Goal: Contribute content

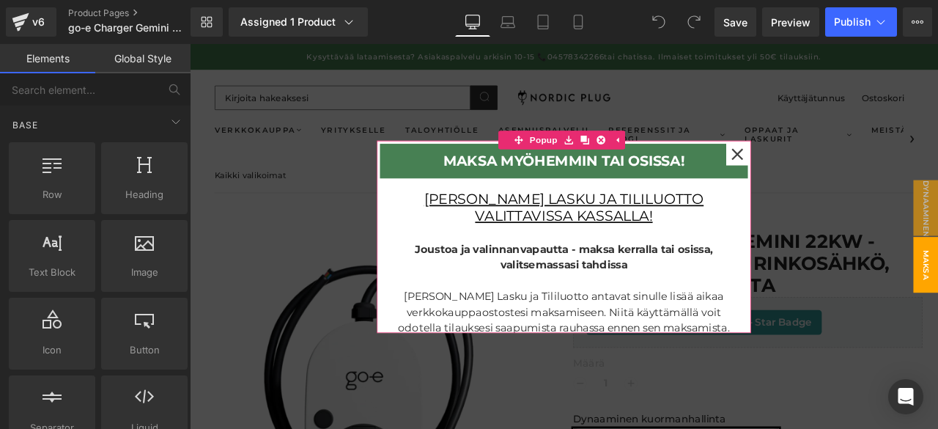
click at [832, 170] on icon at bounding box center [839, 174] width 15 height 15
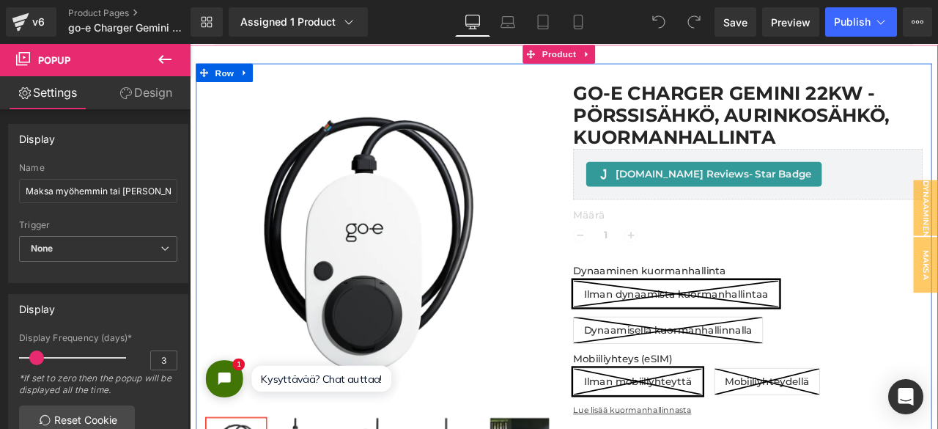
scroll to position [174, 0]
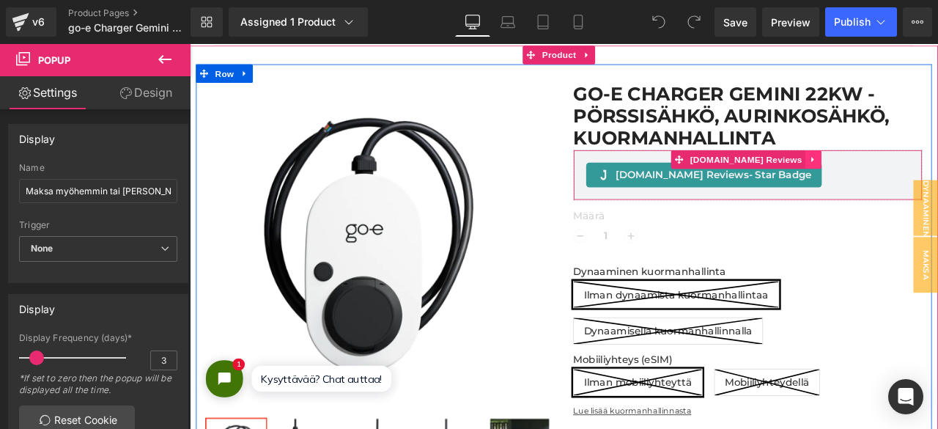
click at [924, 182] on icon at bounding box center [929, 180] width 10 height 11
click at [933, 178] on icon at bounding box center [938, 181] width 10 height 10
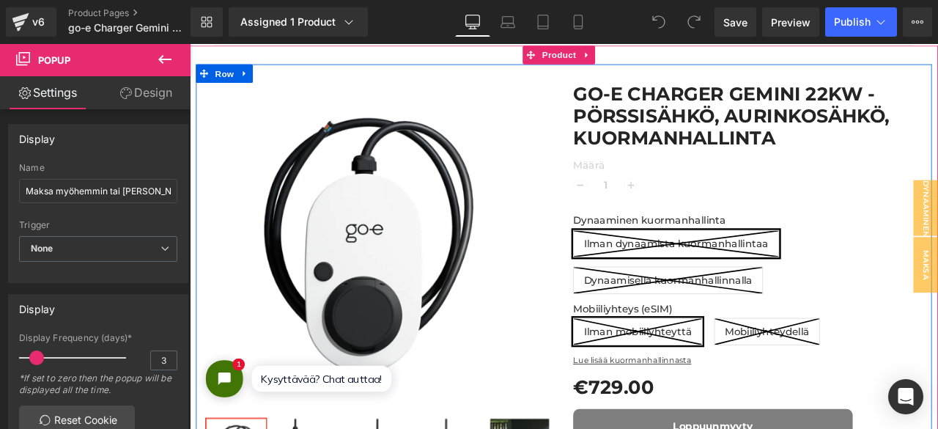
scroll to position [7, 7]
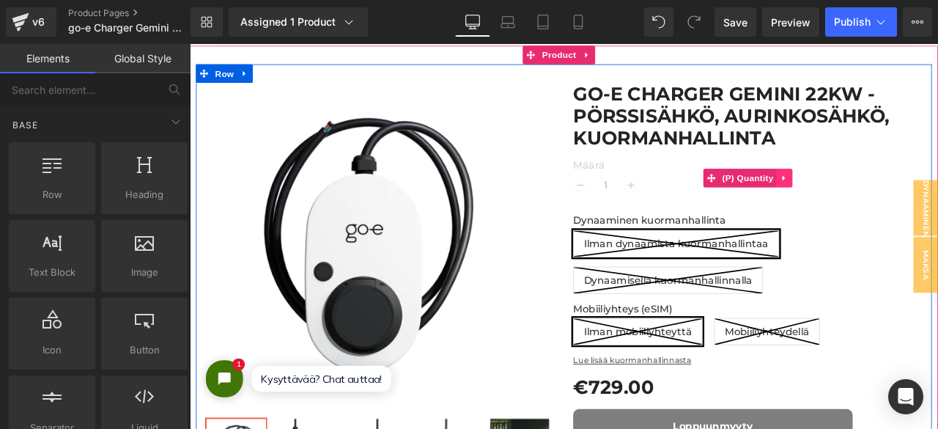
click at [890, 207] on icon at bounding box center [895, 202] width 10 height 11
click at [900, 194] on link at bounding box center [904, 203] width 19 height 22
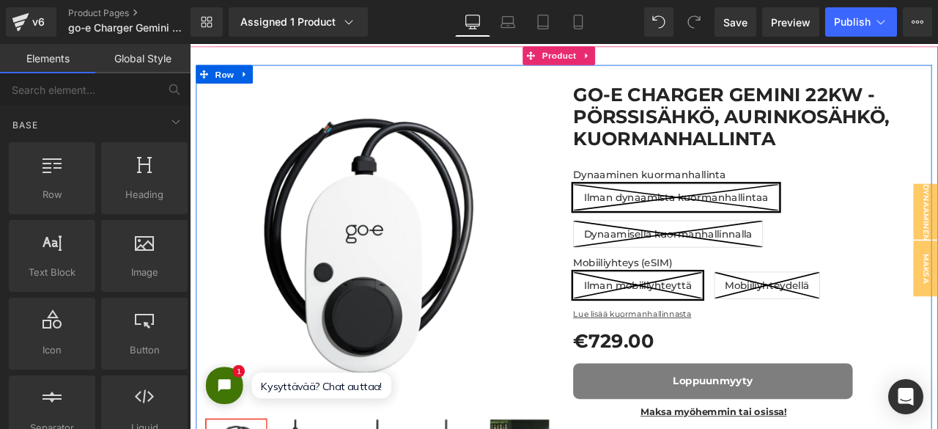
scroll to position [8544, 875]
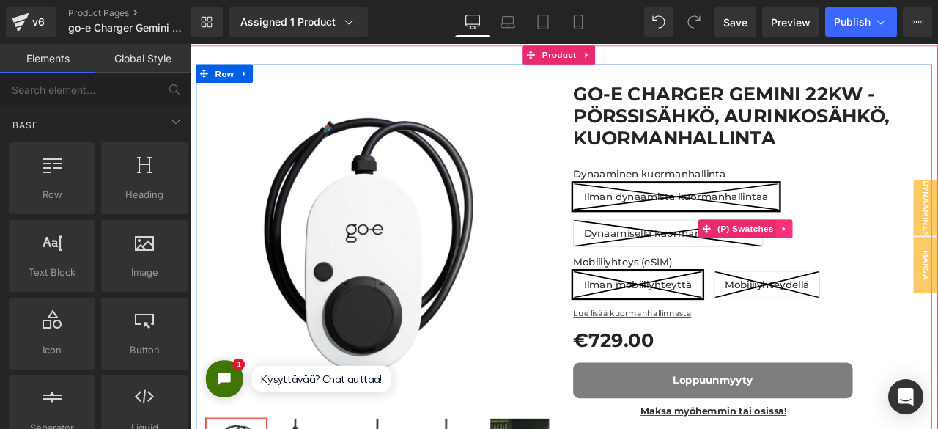
click at [890, 265] on icon at bounding box center [895, 262] width 10 height 11
click at [899, 265] on icon at bounding box center [904, 263] width 10 height 10
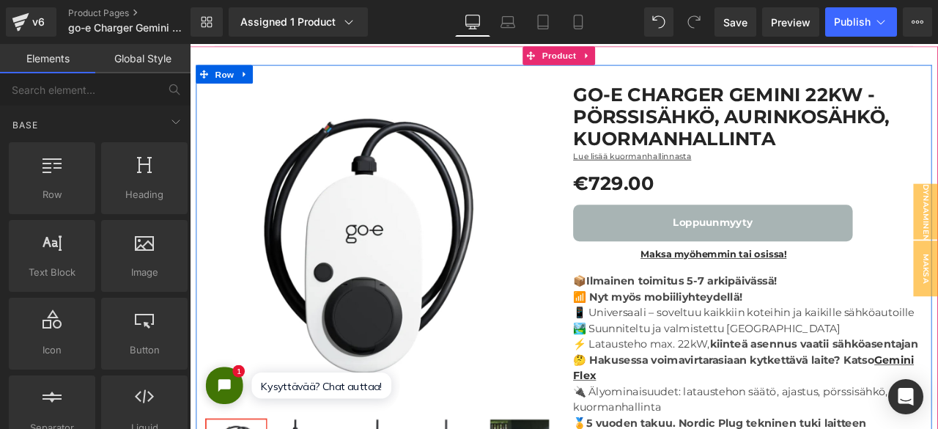
scroll to position [8380, 875]
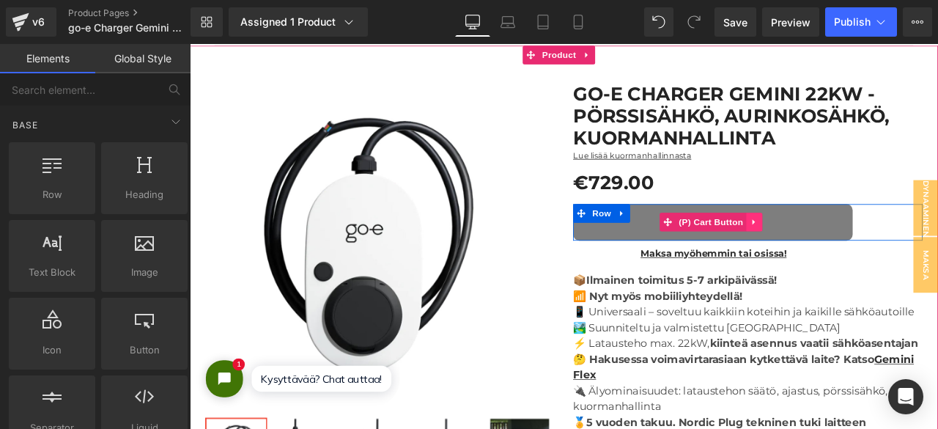
click at [857, 254] on icon at bounding box center [858, 255] width 3 height 7
click at [870, 259] on link at bounding box center [868, 255] width 19 height 22
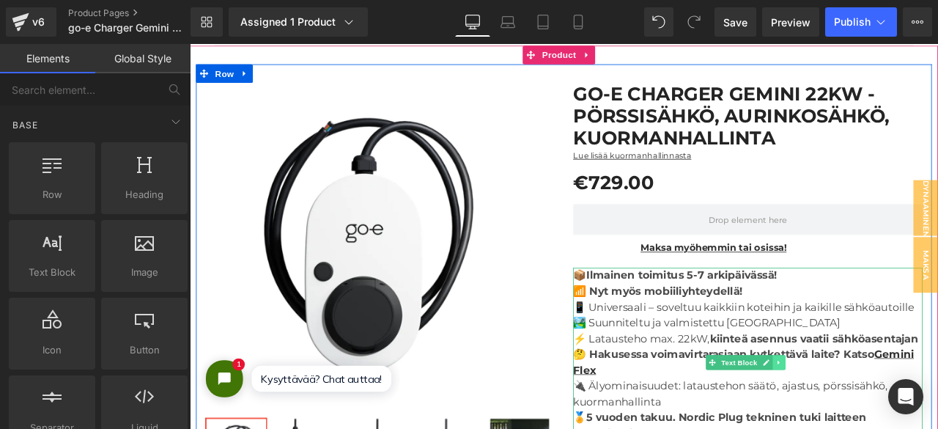
click at [888, 420] on link at bounding box center [887, 422] width 15 height 18
click at [891, 420] on icon at bounding box center [895, 421] width 8 height 8
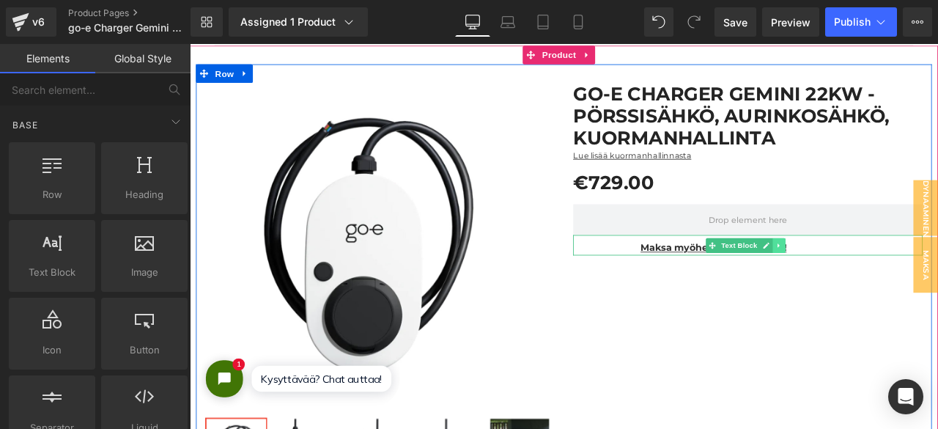
click at [884, 280] on icon at bounding box center [888, 283] width 8 height 9
click at [888, 279] on link at bounding box center [895, 283] width 15 height 18
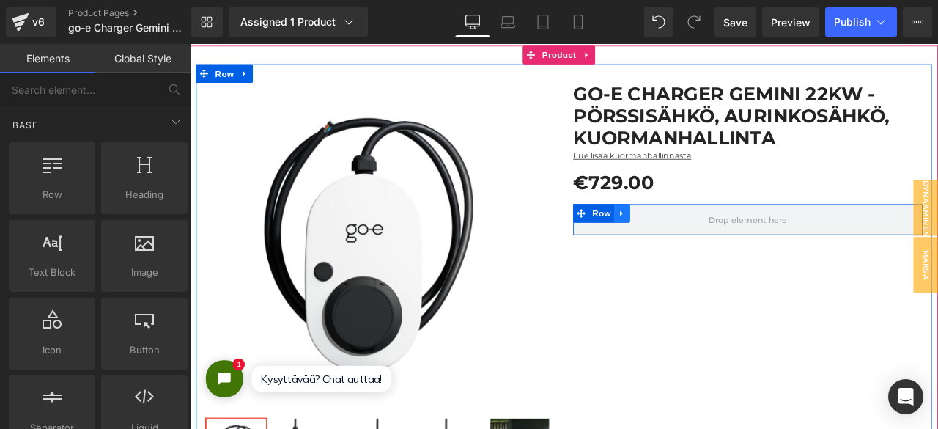
click at [702, 239] on link at bounding box center [702, 245] width 19 height 22
click at [739, 241] on icon at bounding box center [740, 245] width 10 height 10
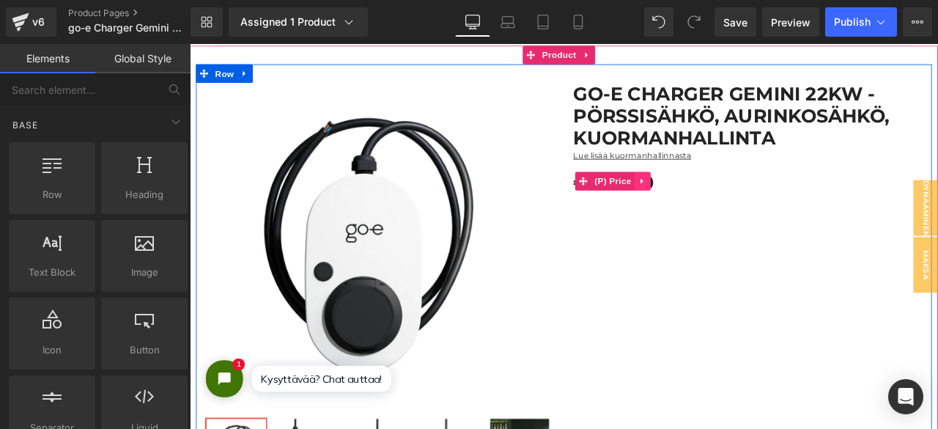
click at [721, 209] on icon at bounding box center [726, 207] width 10 height 11
click at [731, 206] on icon at bounding box center [736, 207] width 10 height 10
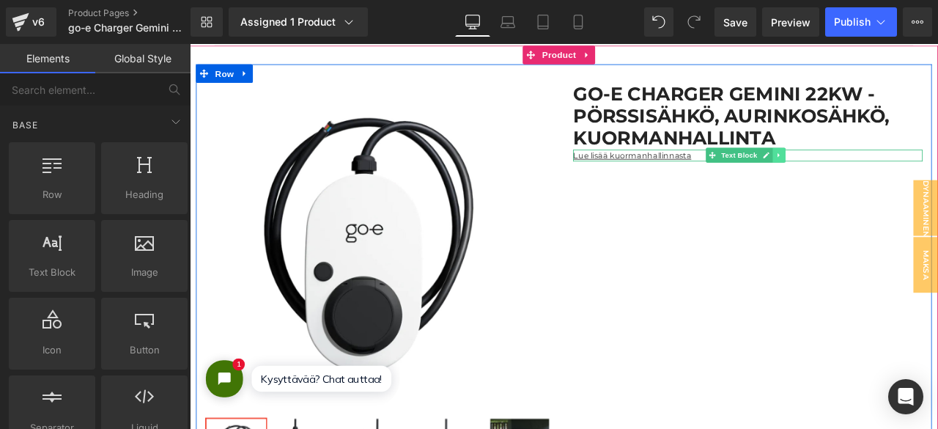
click at [884, 178] on icon at bounding box center [888, 176] width 8 height 9
click at [891, 177] on icon at bounding box center [895, 176] width 8 height 8
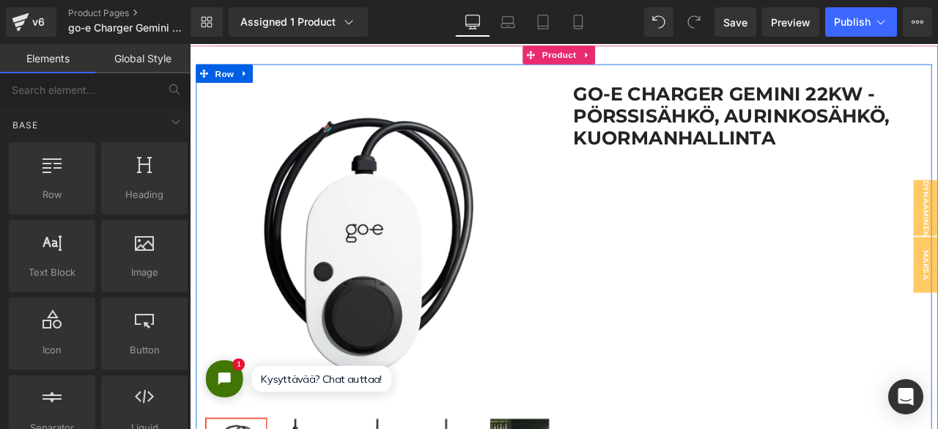
click at [693, 196] on div "Sale Off (P) Image Row ‹ ›" at bounding box center [633, 321] width 872 height 507
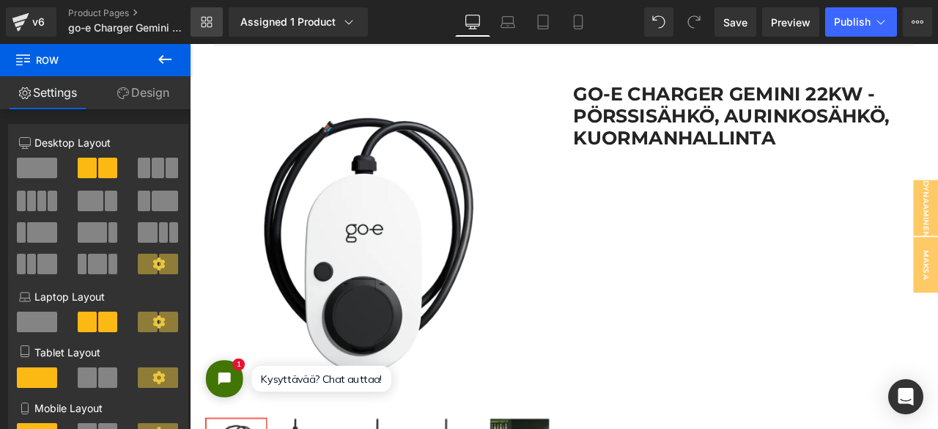
click at [207, 24] on icon at bounding box center [209, 25] width 5 height 5
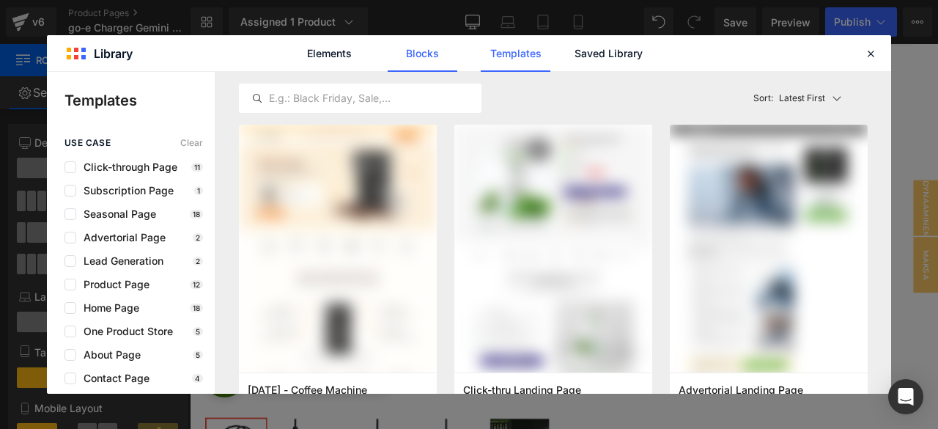
click at [574, 61] on link "Blocks" at bounding box center [609, 53] width 70 height 37
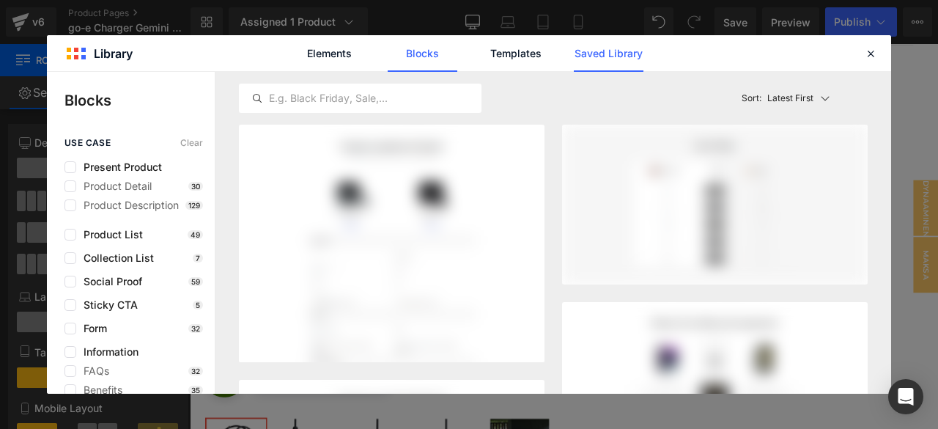
click at [0, 0] on link "Saved Library" at bounding box center [0, 0] width 0 height 0
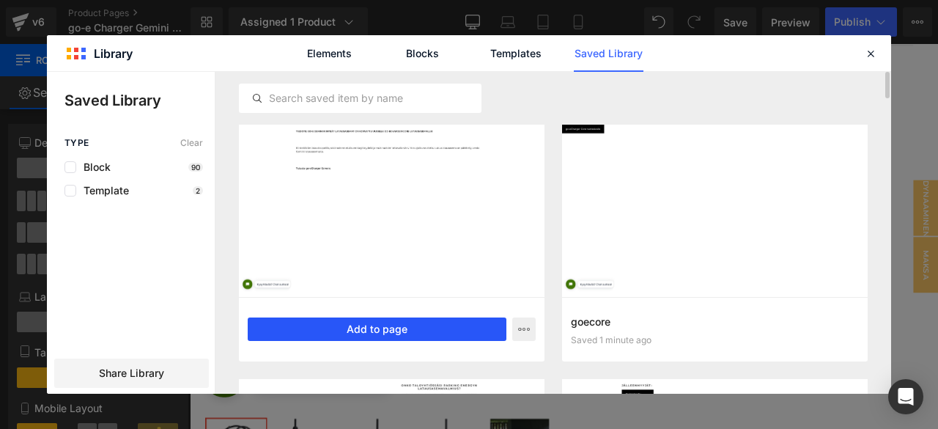
click at [419, 328] on button "Add to page" at bounding box center [377, 328] width 259 height 23
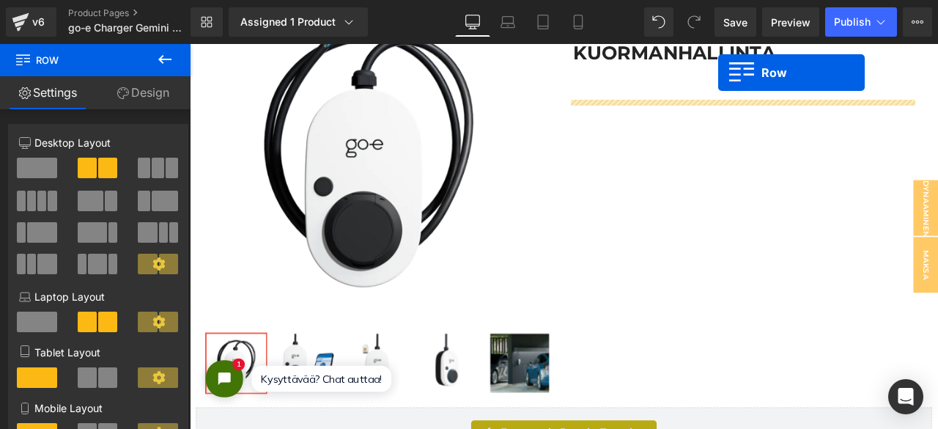
scroll to position [100, 0]
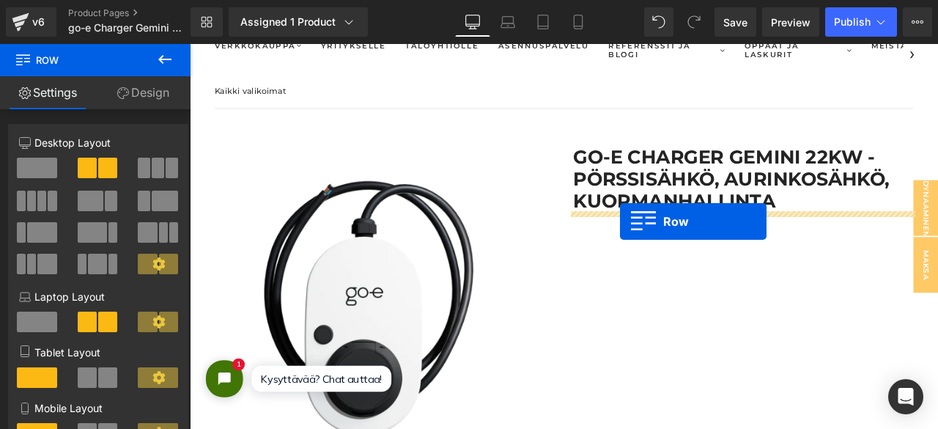
drag, startPoint x: 207, startPoint y: 133, endPoint x: 700, endPoint y: 254, distance: 507.9
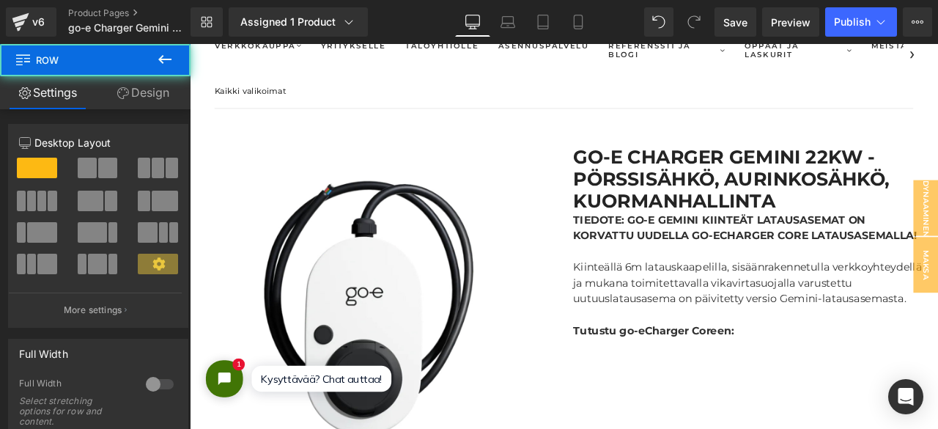
scroll to position [8380, 875]
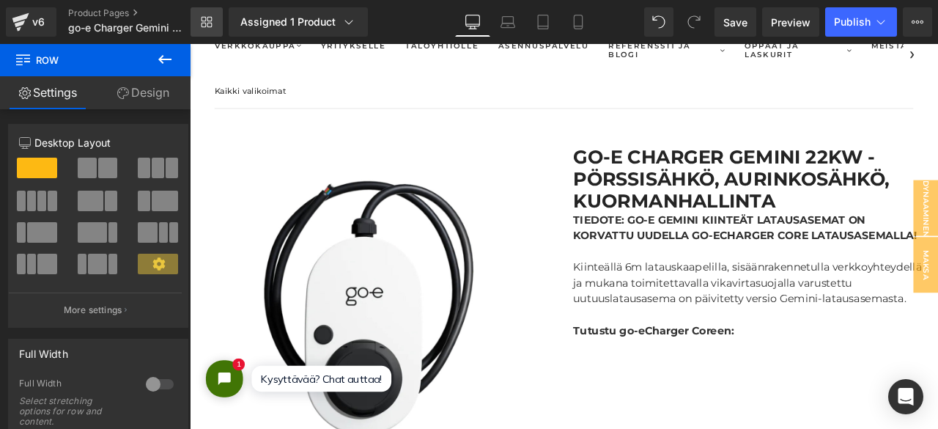
click at [207, 29] on link "Library" at bounding box center [207, 21] width 32 height 29
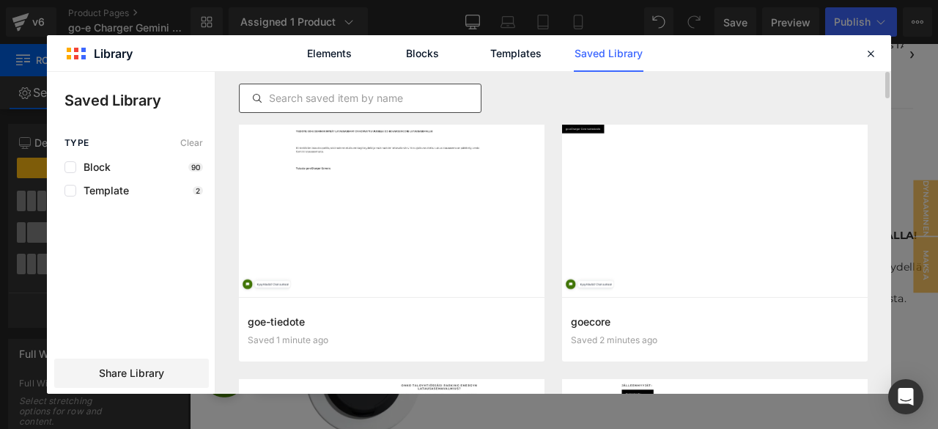
click at [339, 97] on input "text" at bounding box center [360, 98] width 241 height 18
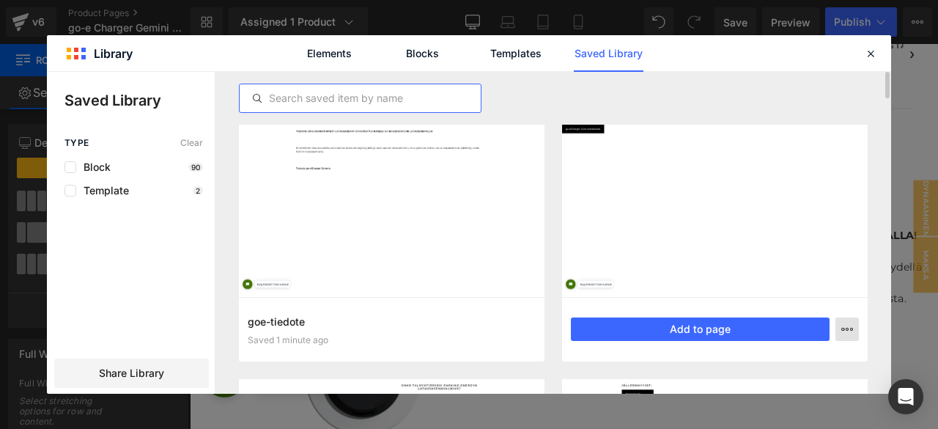
click at [851, 332] on icon "button" at bounding box center [847, 329] width 12 height 12
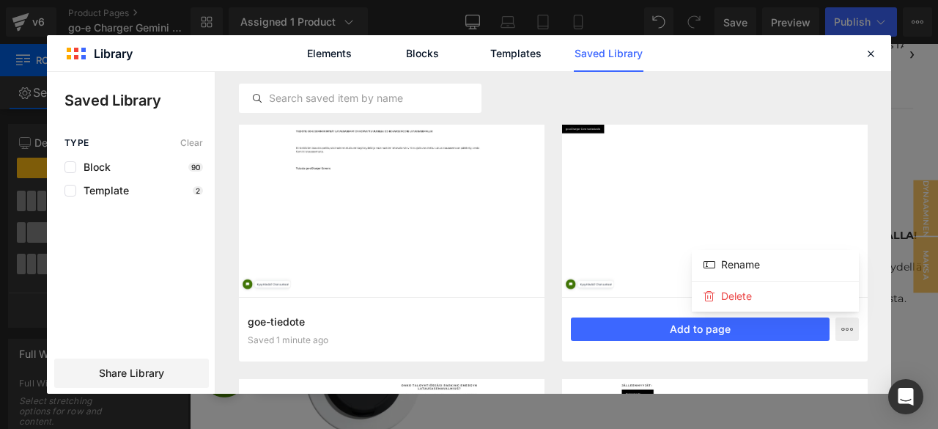
click at [759, 331] on div at bounding box center [469, 233] width 844 height 322
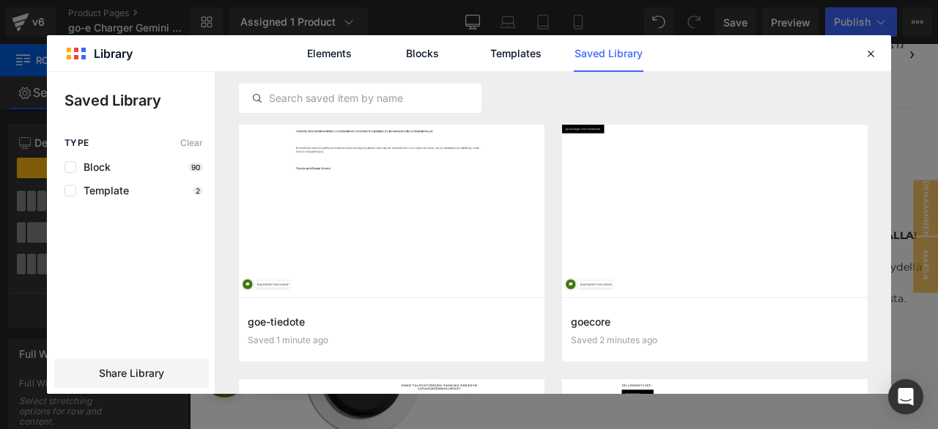
click at [0, 0] on button "Add to page" at bounding box center [0, 0] width 0 height 0
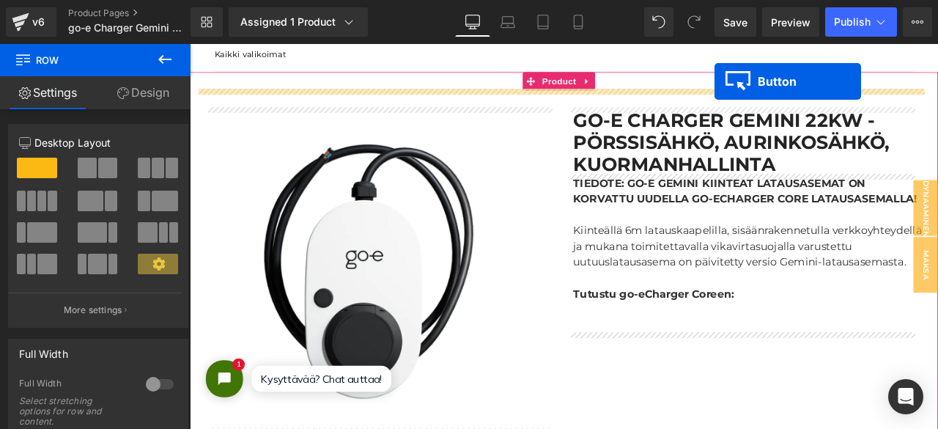
scroll to position [114, 0]
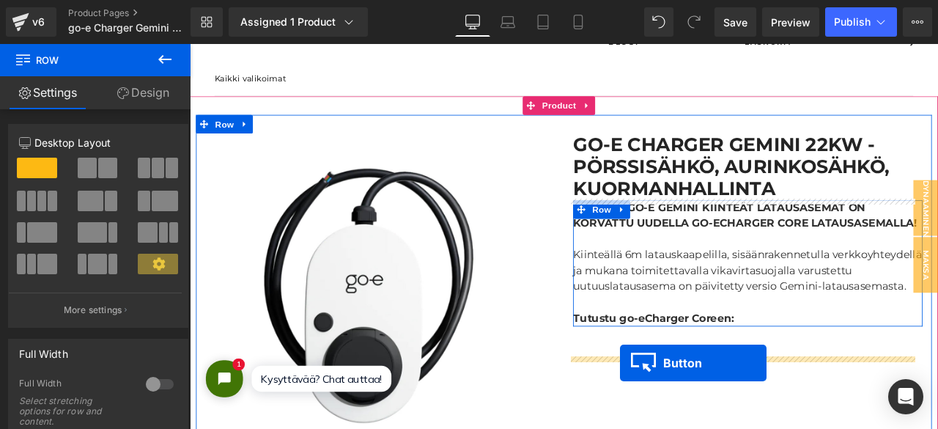
drag, startPoint x: 279, startPoint y: 144, endPoint x: 700, endPoint y: 422, distance: 504.2
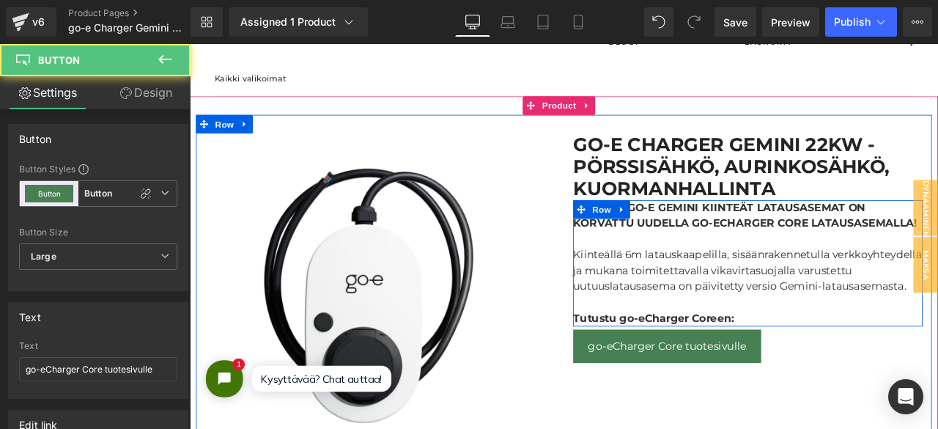
scroll to position [7, 7]
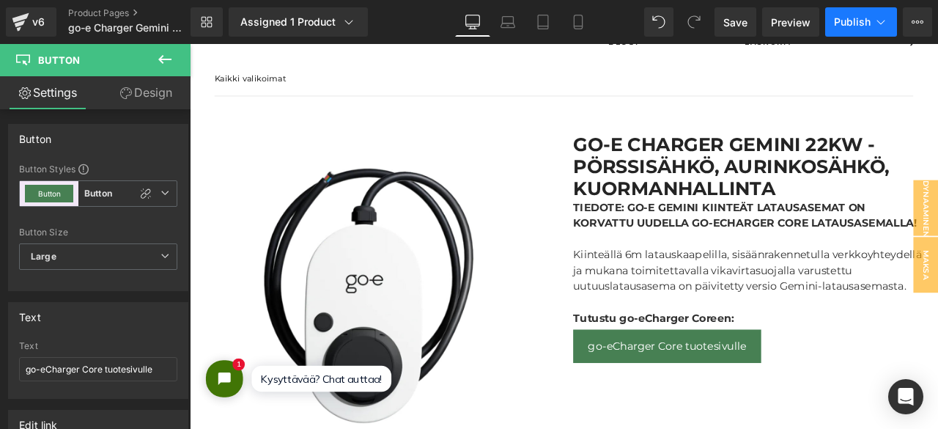
click at [858, 17] on span "Publish" at bounding box center [852, 22] width 37 height 12
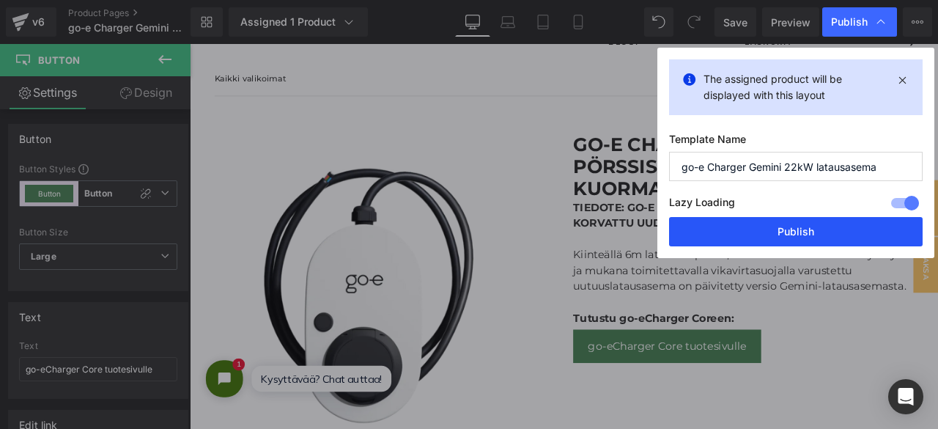
click at [767, 228] on button "Publish" at bounding box center [796, 231] width 254 height 29
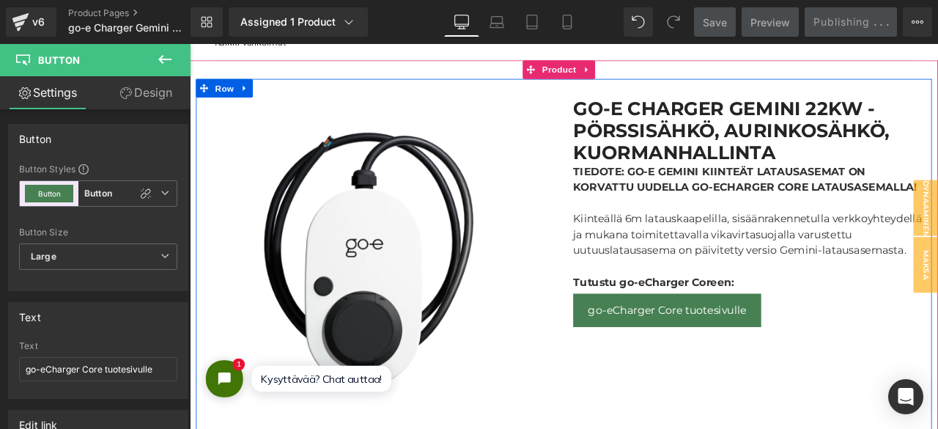
scroll to position [157, 0]
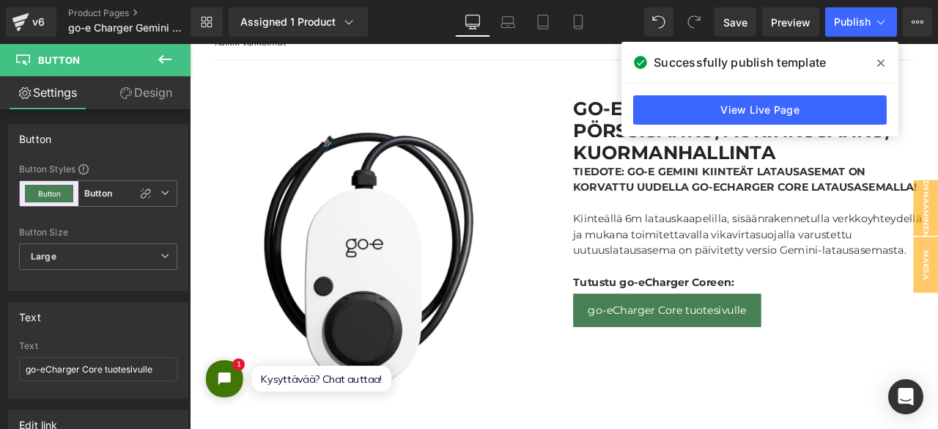
click at [883, 65] on icon at bounding box center [880, 62] width 7 height 7
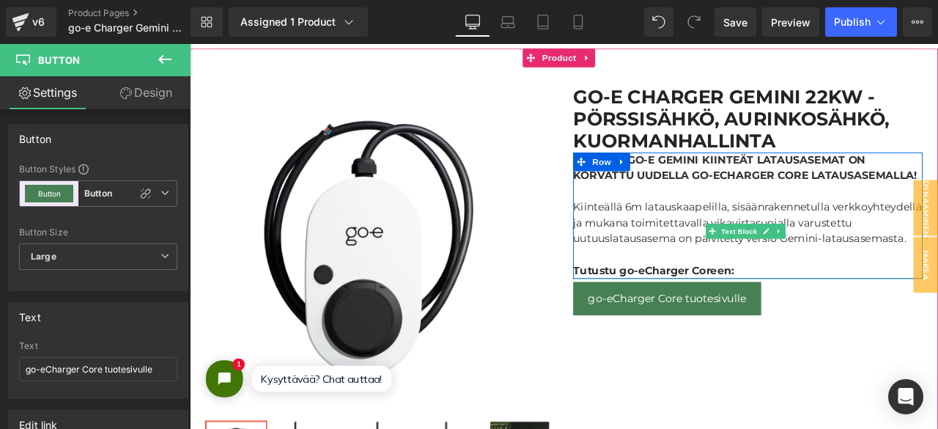
scroll to position [160, 0]
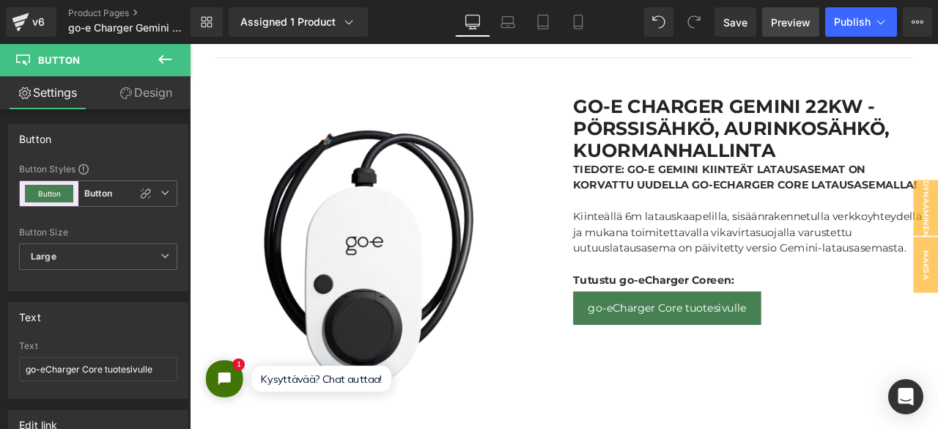
click at [770, 24] on link "Preview" at bounding box center [790, 21] width 57 height 29
click at [86, 15] on link "Product Pages" at bounding box center [141, 13] width 147 height 12
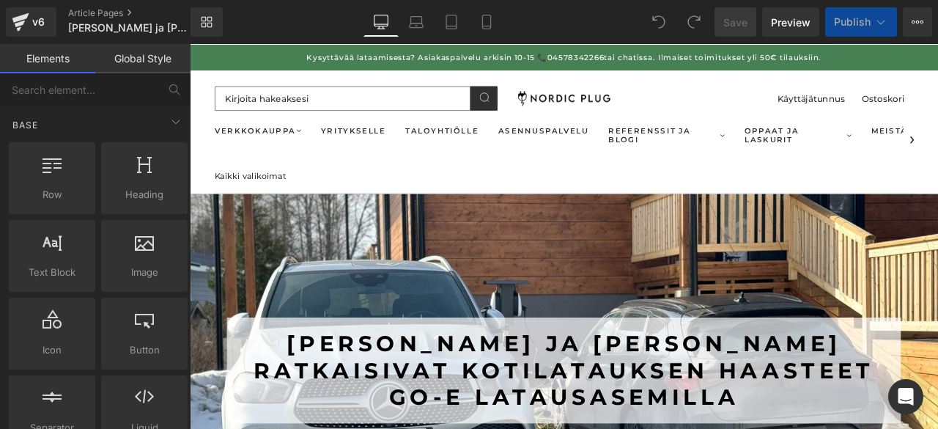
scroll to position [6273, 875]
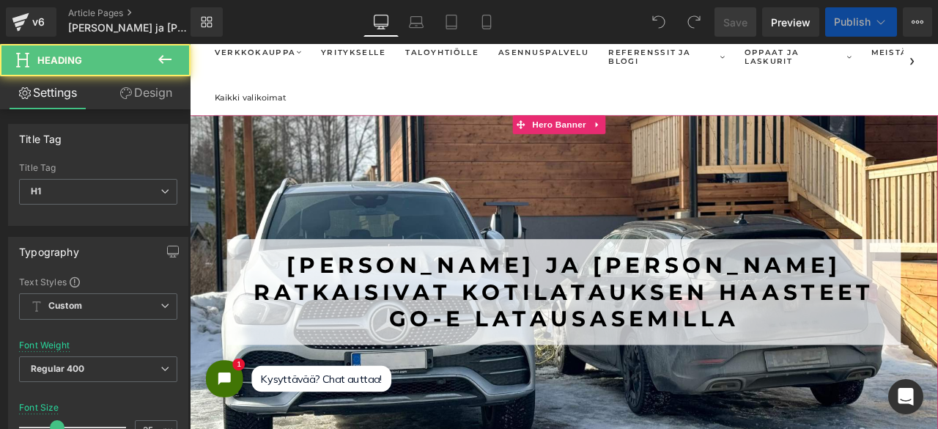
click at [575, 368] on strong "Maria Huntington ja RIKU DUFVA RATKAISIVAT KOTILATAUKSEN HAASTEET GO-E LATAUSAS…" at bounding box center [633, 338] width 735 height 96
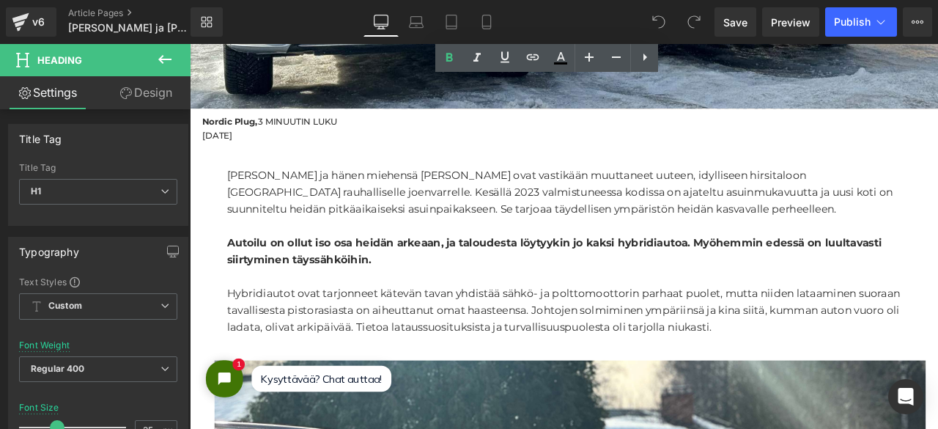
scroll to position [1481, 0]
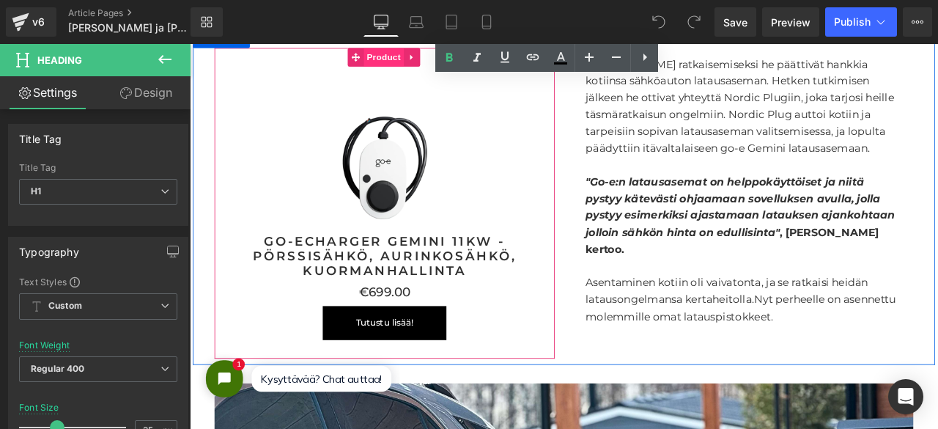
click at [409, 57] on span "Product" at bounding box center [420, 59] width 48 height 22
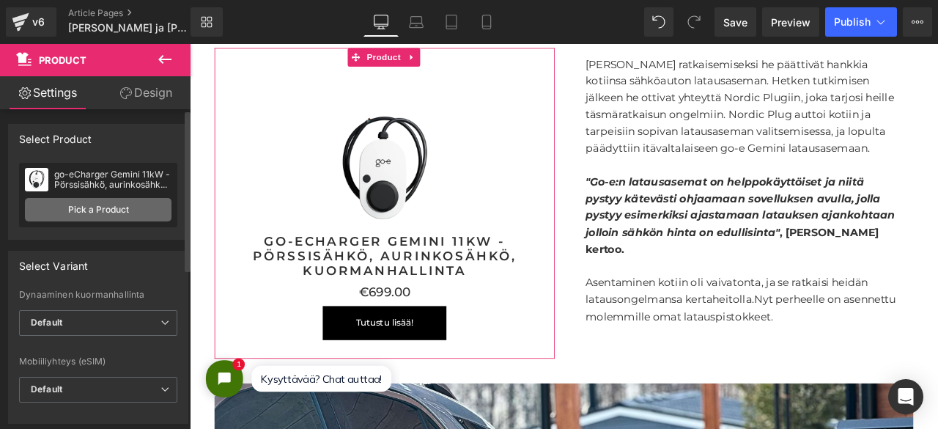
click at [117, 218] on link "Pick a Product" at bounding box center [98, 209] width 147 height 23
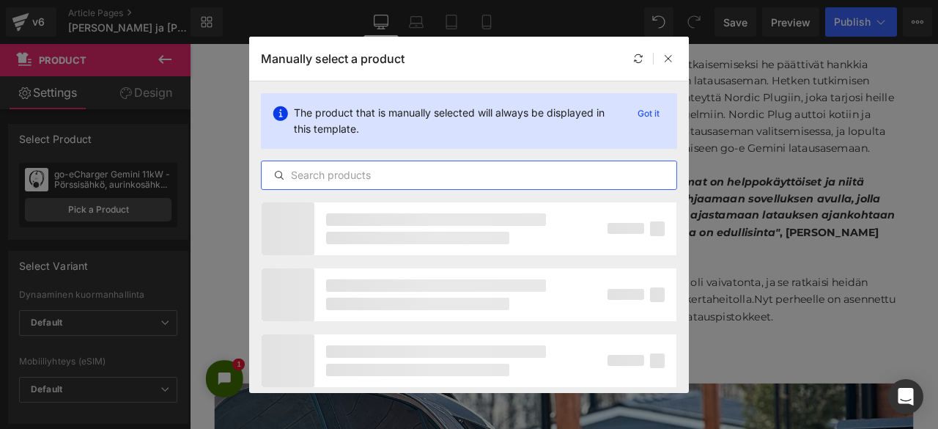
click at [342, 172] on input "text" at bounding box center [469, 175] width 415 height 18
type input "p"
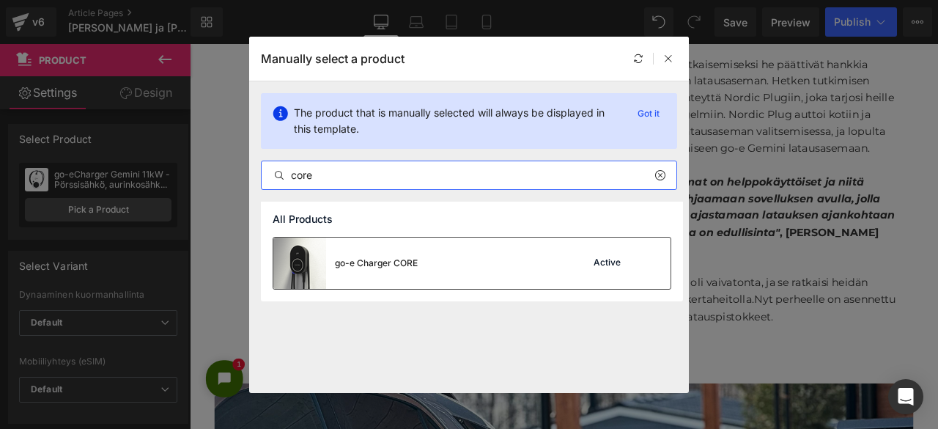
type input "core"
click at [471, 273] on div "go-e Charger CORE Active" at bounding box center [471, 262] width 397 height 51
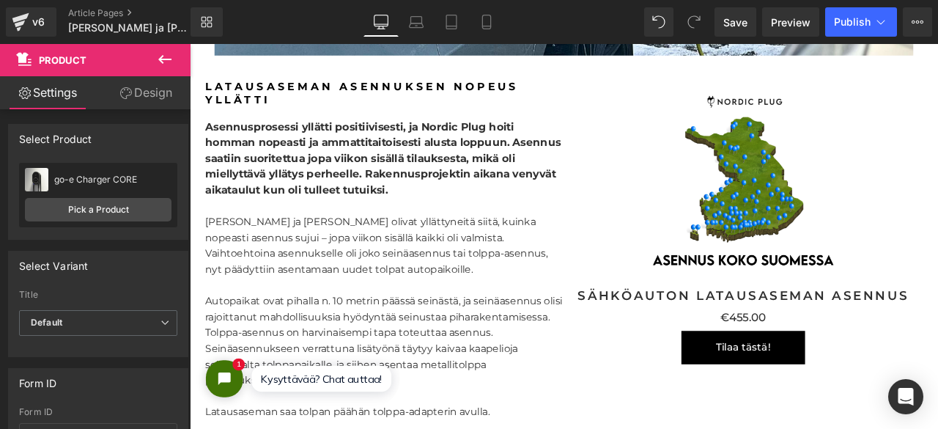
scroll to position [1372, 0]
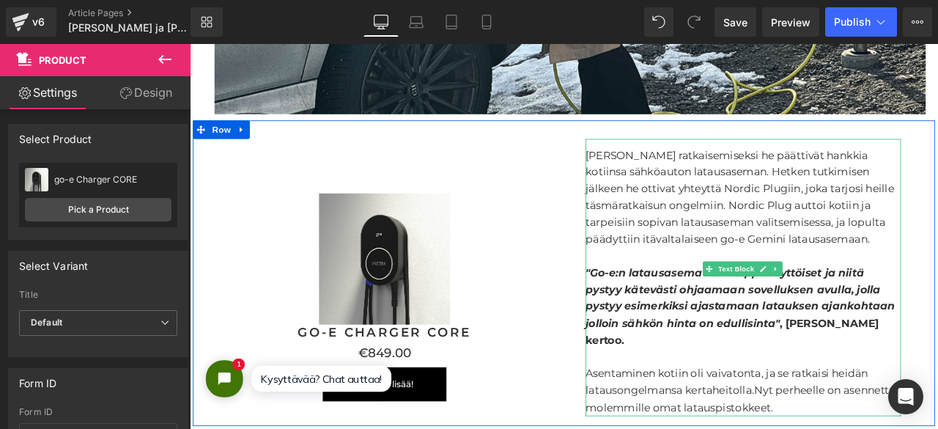
click at [889, 271] on p "Tilanteen ratkaisemiseksi he päättivät hankkia kotiinsa sähköauton latausaseman…" at bounding box center [846, 225] width 374 height 119
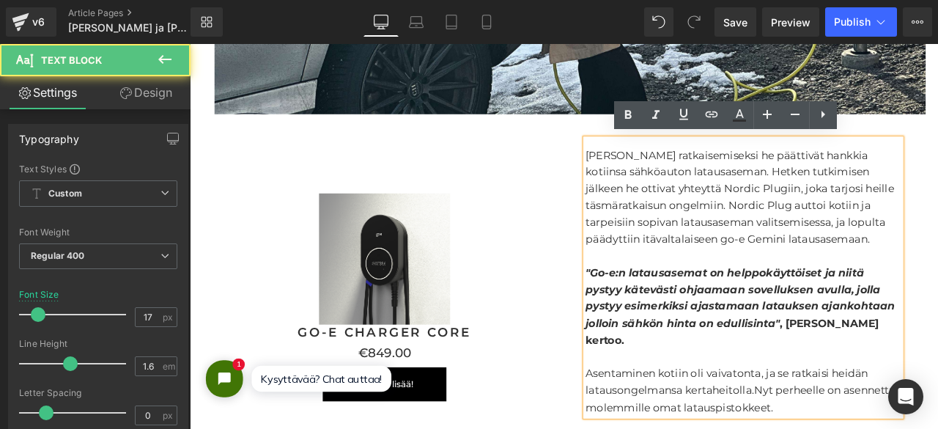
click at [889, 271] on p "Tilanteen ratkaisemiseksi he päättivät hankkia kotiinsa sähköauton latausaseman…" at bounding box center [846, 225] width 374 height 119
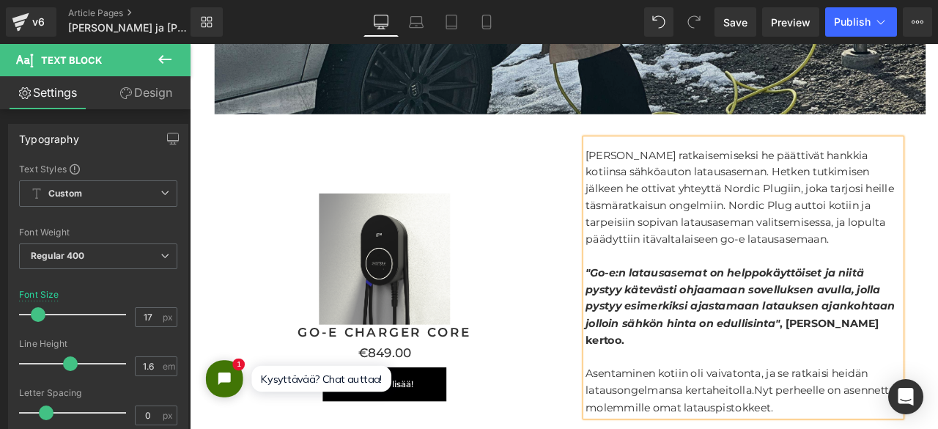
scroll to position [2925, 0]
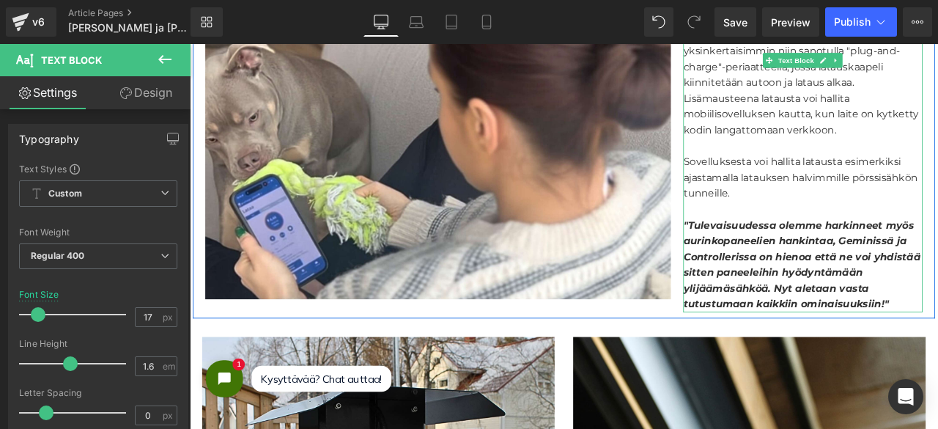
click at [937, 298] on p ""Tulevaisuudessa olemme harkinneet myös aurinkopaneelien hankintaa, Geminissä j…" at bounding box center [917, 306] width 284 height 113
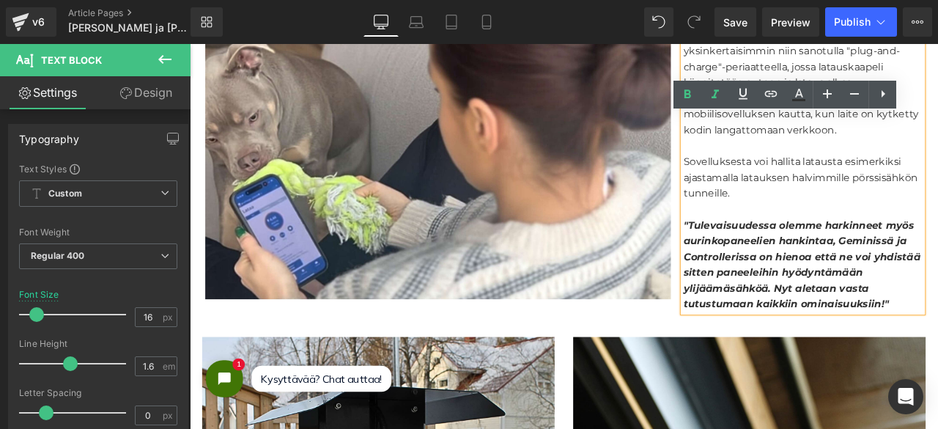
click at [937, 279] on strong ""Tulevaisuudessa olemme harkinneet myös aurinkopaneelien hankintaa, Geminissä j…" at bounding box center [915, 306] width 281 height 108
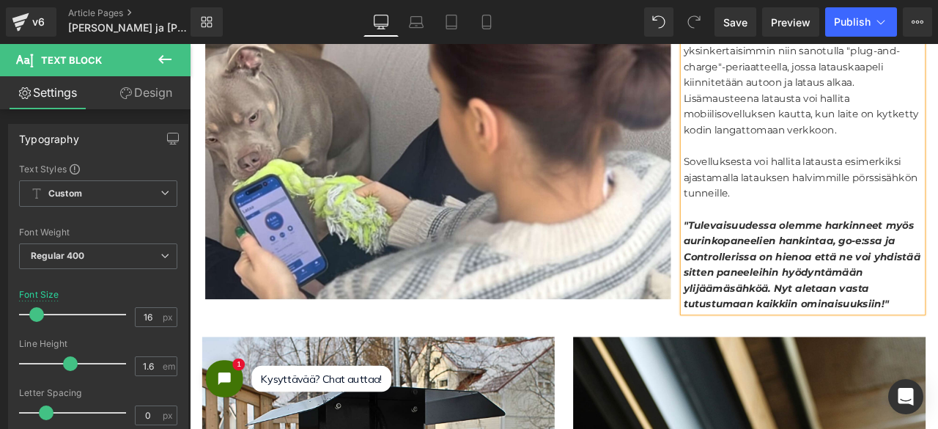
scroll to position [3674, 0]
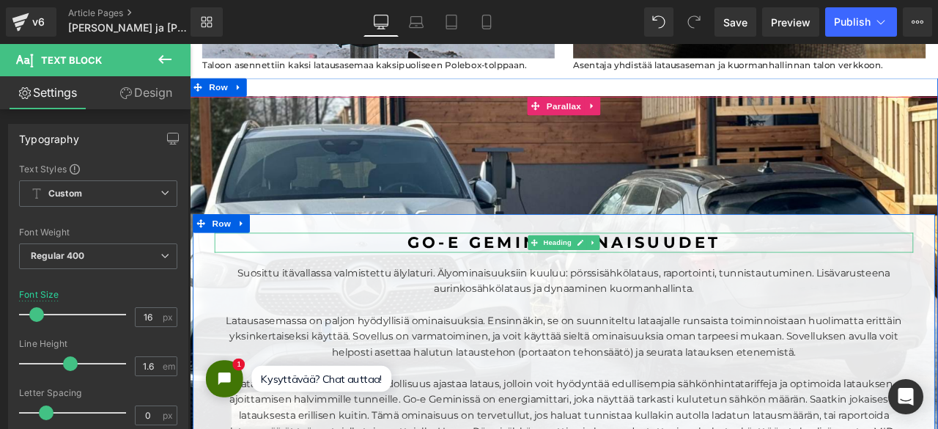
click at [580, 287] on div at bounding box center [633, 289] width 828 height 4
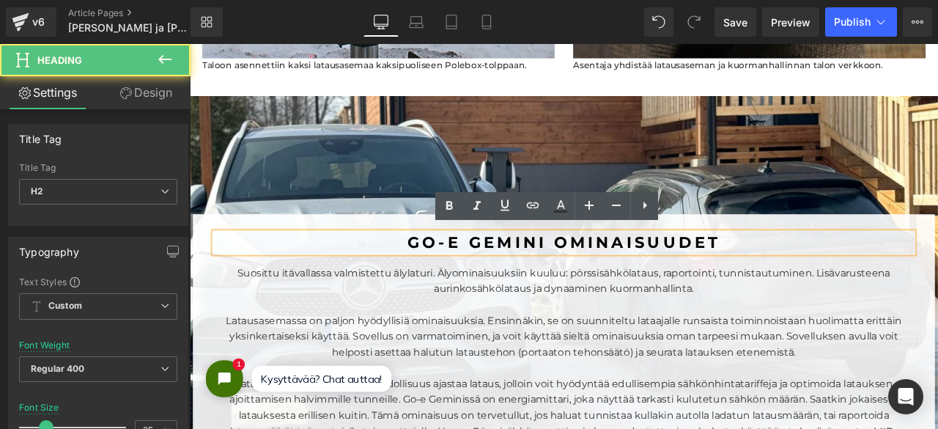
click at [603, 271] on strong "Go-e gemini ominaisuudet" at bounding box center [633, 279] width 371 height 22
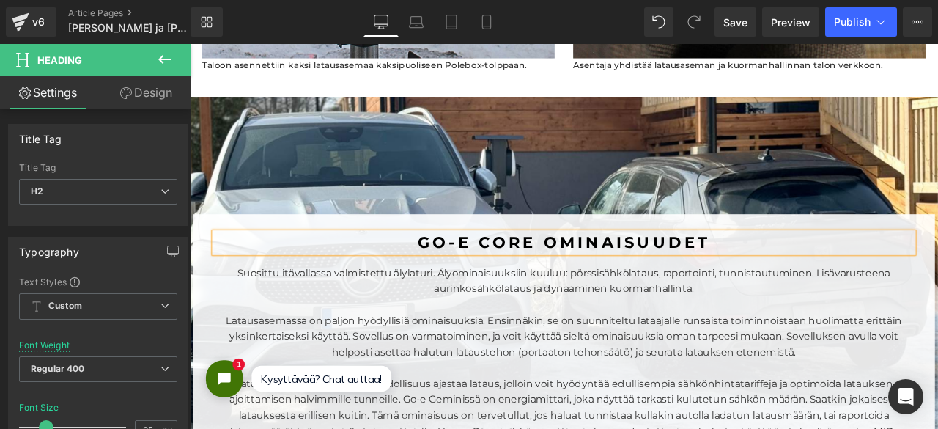
scroll to position [3850, 0]
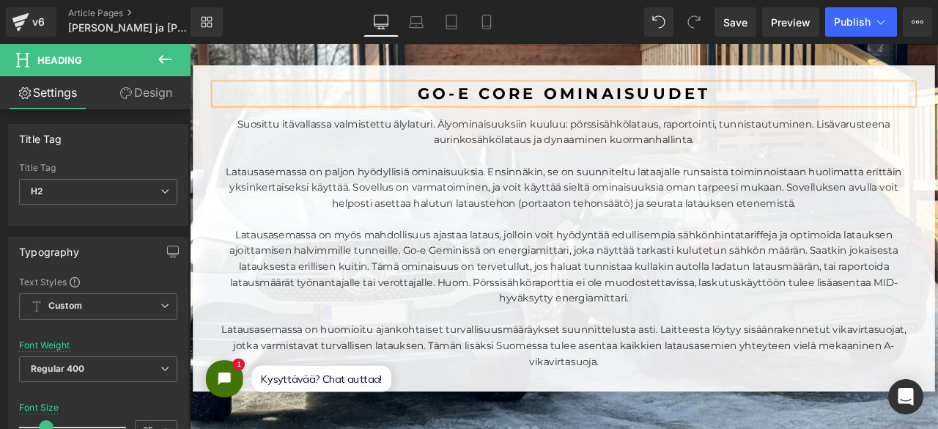
click at [478, 315] on p "Latausasemassa on myös mahdollisuus ajastaa lataus, jolloin voit hyödyntää edul…" at bounding box center [633, 308] width 828 height 94
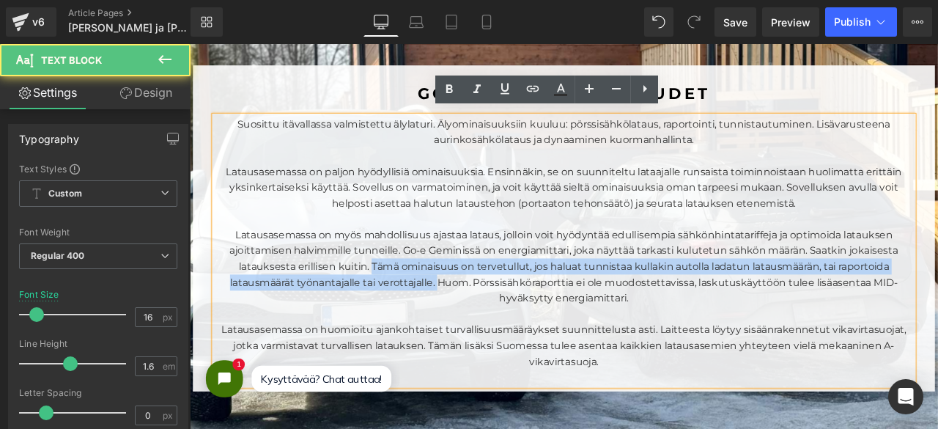
drag, startPoint x: 478, startPoint y: 323, endPoint x: 399, endPoint y: 306, distance: 80.2
click at [399, 306] on p "Latausasemassa on myös mahdollisuus ajastaa lataus, jolloin voit hyödyntää edul…" at bounding box center [633, 308] width 828 height 94
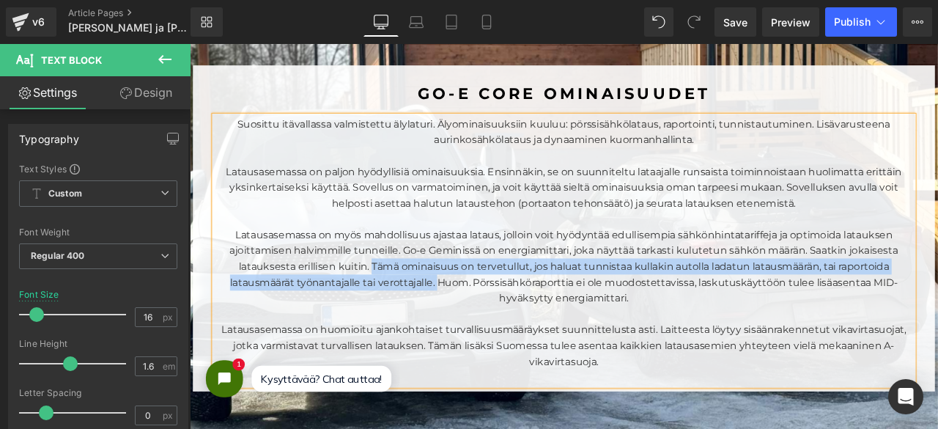
click at [399, 306] on p "Latausasemassa on myös mahdollisuus ajastaa lataus, jolloin voit hyödyntää edul…" at bounding box center [633, 308] width 828 height 94
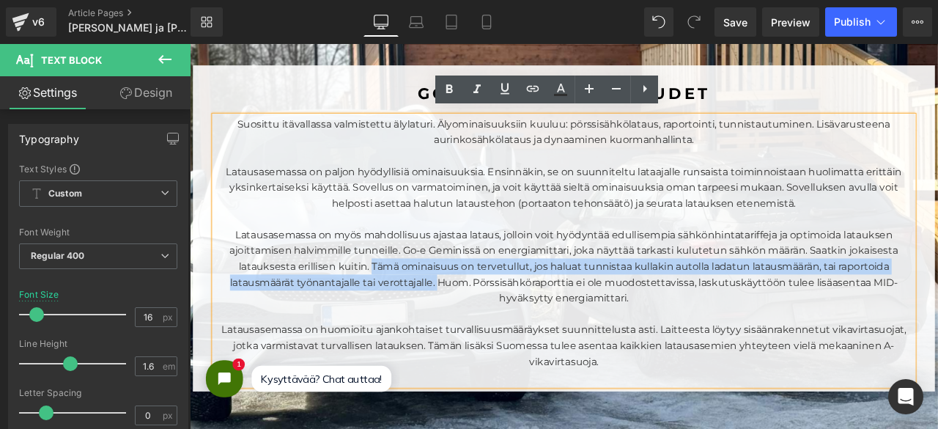
drag, startPoint x: 399, startPoint y: 306, endPoint x: 476, endPoint y: 323, distance: 77.9
click at [476, 323] on p "Latausasemassa on myös mahdollisuus ajastaa lataus, jolloin voit hyödyntää edul…" at bounding box center [633, 308] width 828 height 94
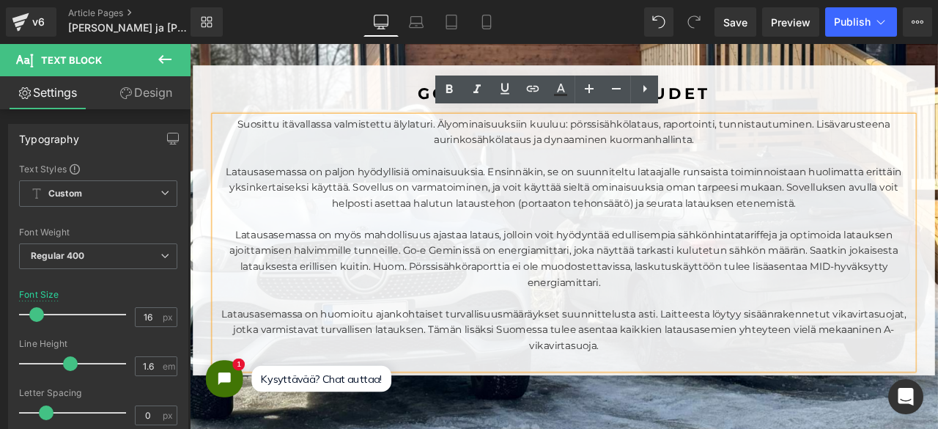
scroll to position [7, 7]
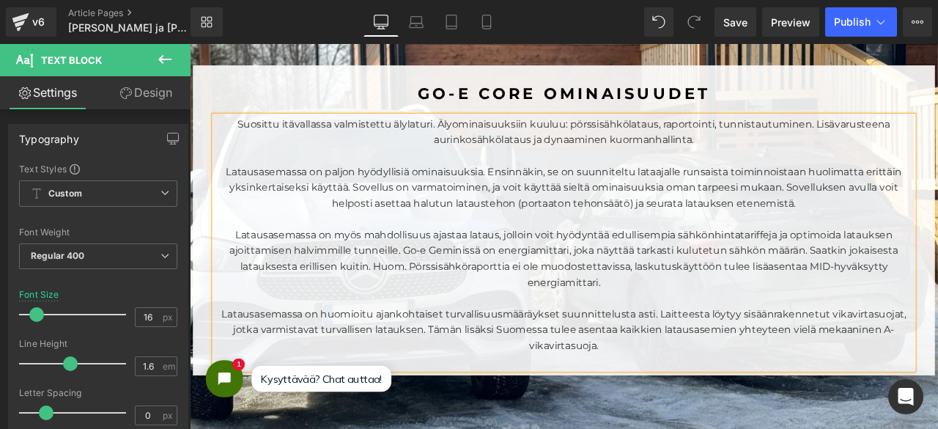
click at [530, 286] on p "Latausasemassa on myös mahdollisuus ajastaa lataus, jolloin voit hyödyntää edul…" at bounding box center [633, 298] width 828 height 75
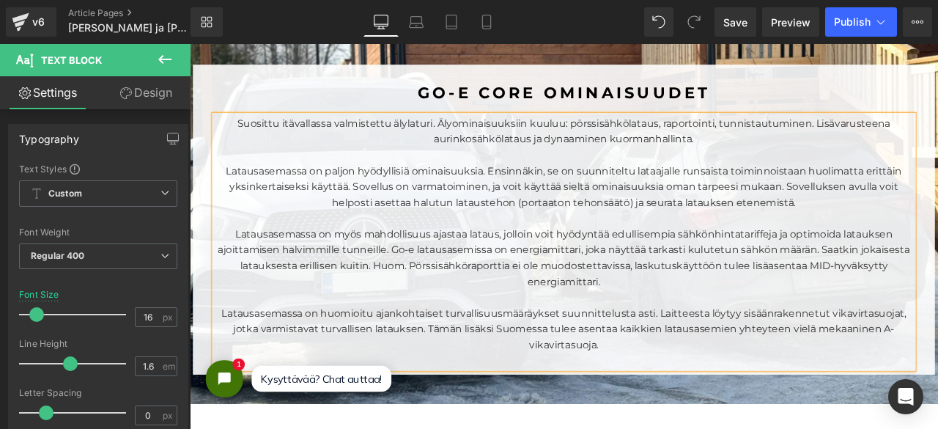
scroll to position [4228, 0]
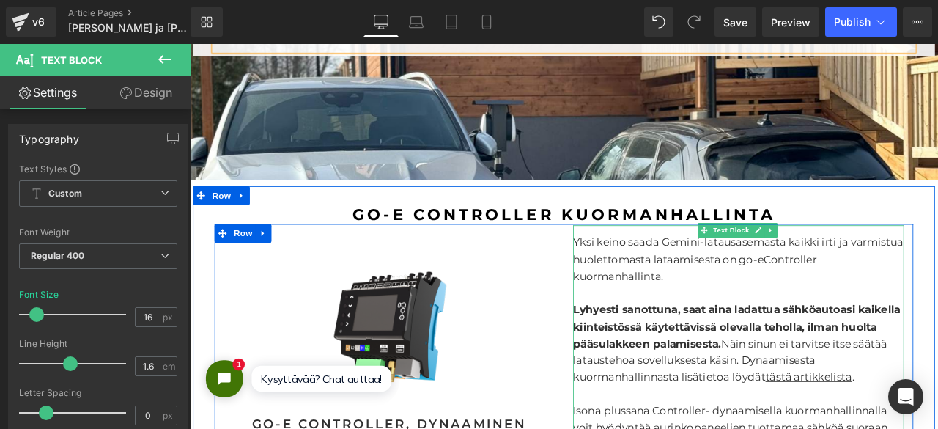
click at [789, 284] on p "Yksi keino saada Gemini-latausasemasta kaikki irti ja varmistua huolettomasta l…" at bounding box center [840, 299] width 392 height 60
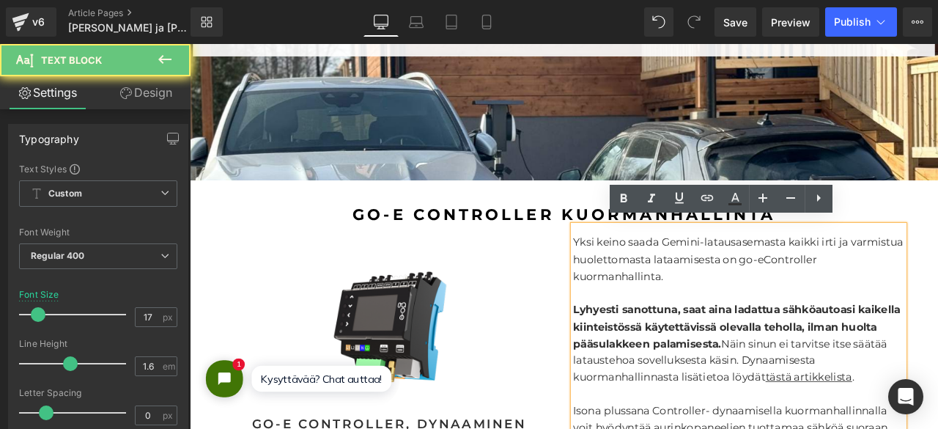
click at [788, 272] on p "Yksi keino saada Gemini-latausasemasta kaikki irti ja varmistua huolettomasta l…" at bounding box center [840, 299] width 392 height 60
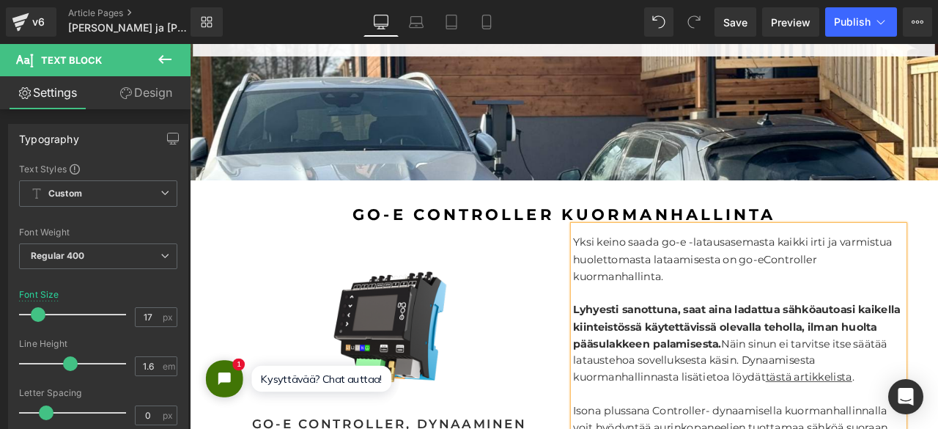
scroll to position [4662, 0]
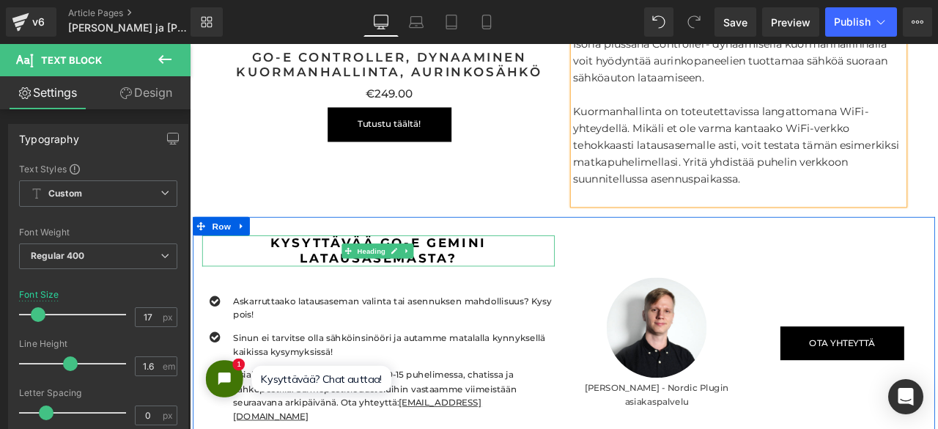
click at [537, 272] on h3 "kysyttävää go-e gemini latausasemasta?" at bounding box center [414, 288] width 418 height 37
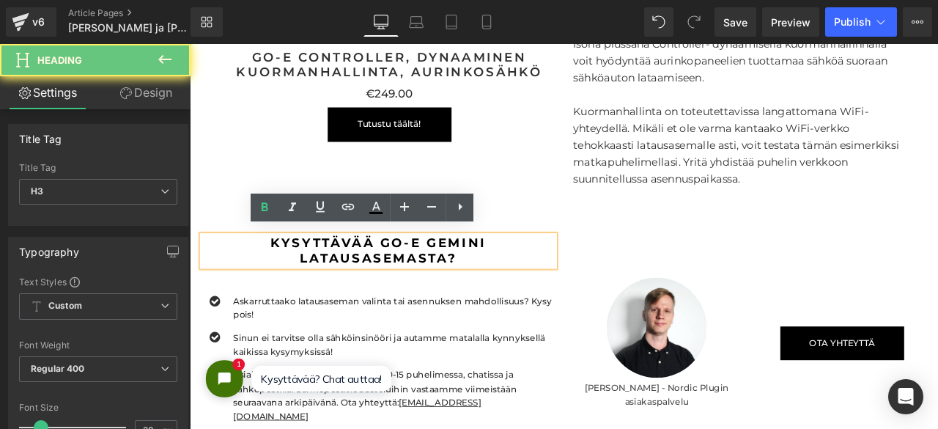
click at [537, 272] on h3 "kysyttävää go-e gemini latausasemasta?" at bounding box center [414, 288] width 418 height 37
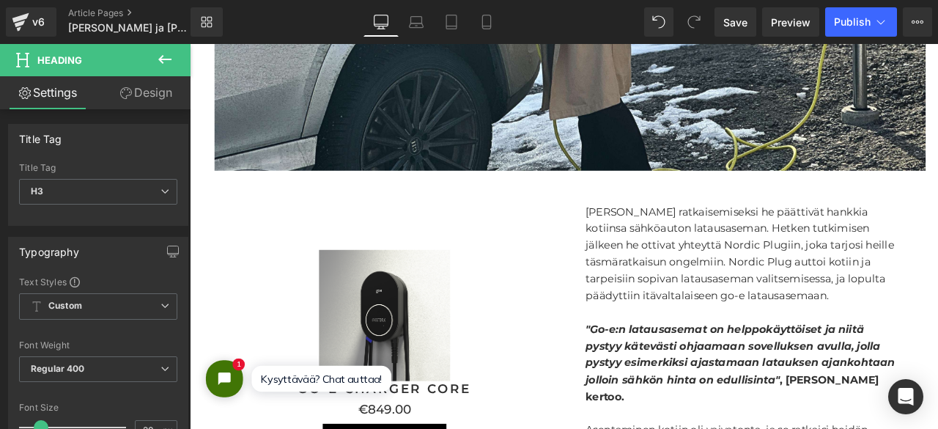
scroll to position [1305, 0]
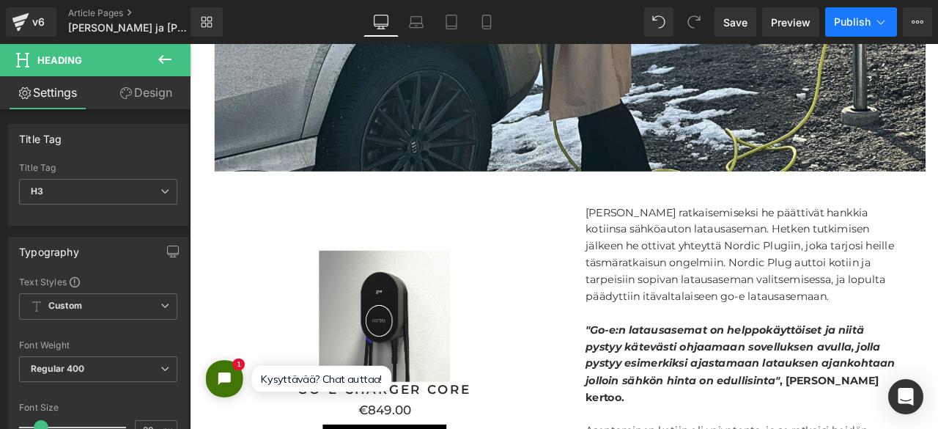
click at [850, 26] on span "Publish" at bounding box center [852, 22] width 37 height 12
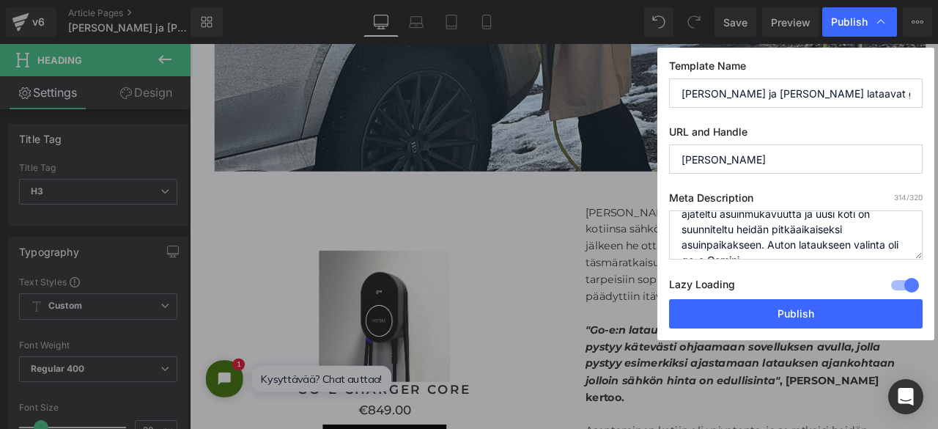
scroll to position [92, 0]
click at [764, 237] on textarea "Maria Huntington ja hänen miehensä Riku Dufva ovat vastikään muuttaneet uuteen,…" at bounding box center [796, 234] width 254 height 49
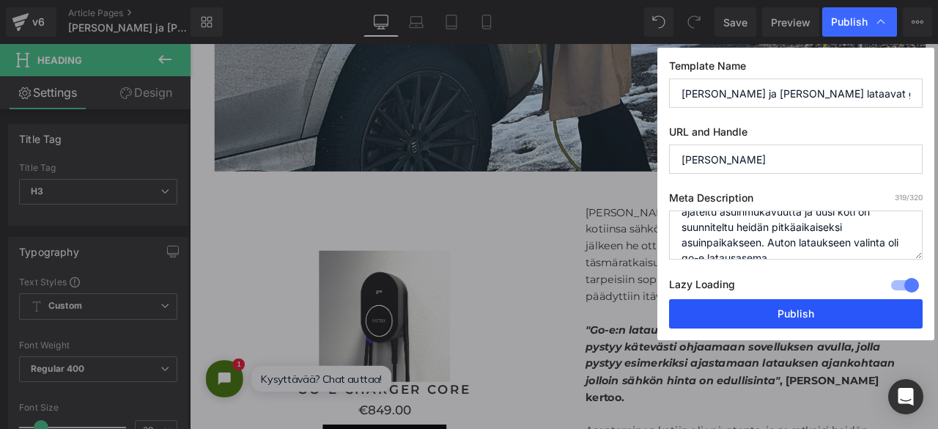
type textarea "Maria Huntington ja hänen miehensä Riku Dufva ovat vastikään muuttaneet uuteen,…"
click at [755, 313] on button "Publish" at bounding box center [796, 313] width 254 height 29
